Goal: Task Accomplishment & Management: Complete application form

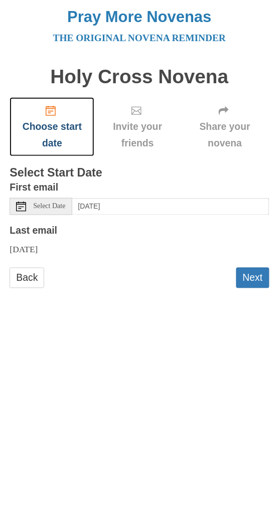
click at [52, 115] on icon "Choose start date" at bounding box center [51, 111] width 10 height 10
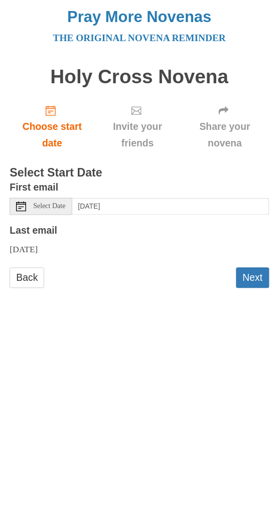
click at [260, 287] on button "Next" at bounding box center [252, 278] width 33 height 21
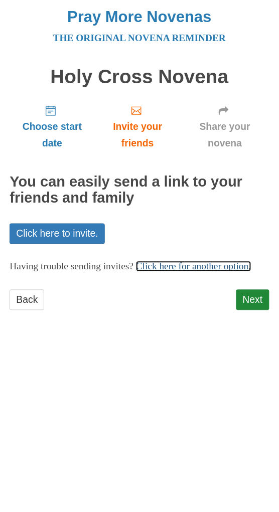
click at [222, 265] on link "Click here for another option." at bounding box center [193, 266] width 115 height 11
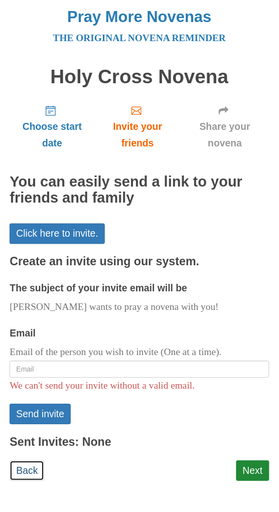
click at [29, 467] on link "Back" at bounding box center [27, 471] width 35 height 21
